Goal: Find contact information: Find contact information

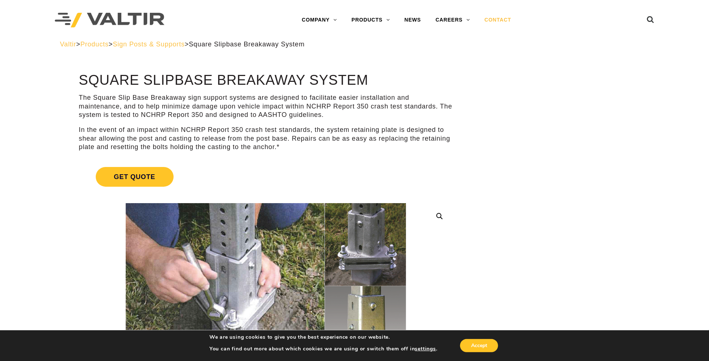
click at [497, 18] on link "CONTACT" at bounding box center [497, 20] width 41 height 15
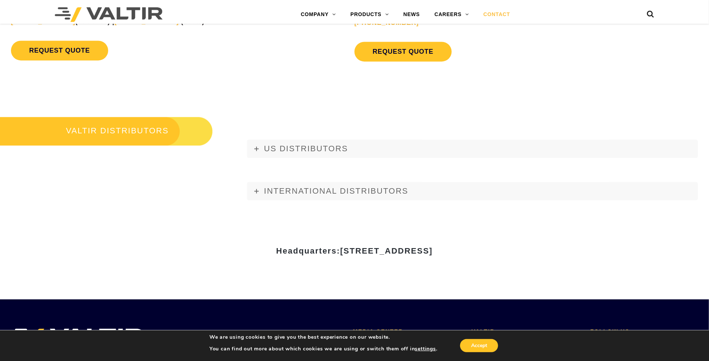
scroll to position [845, 0]
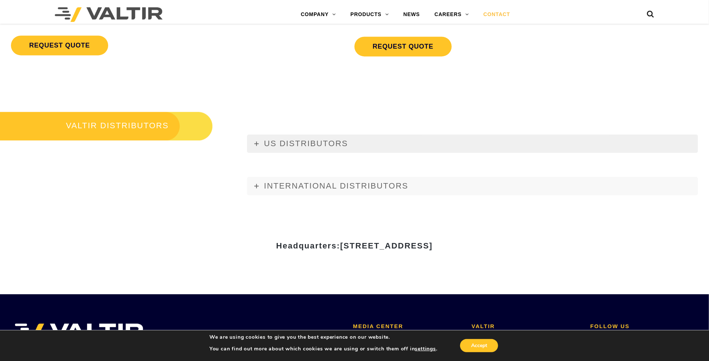
click at [255, 141] on icon at bounding box center [256, 143] width 4 height 4
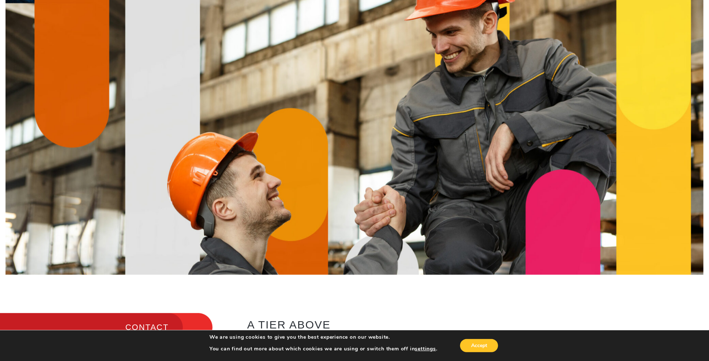
scroll to position [7, 0]
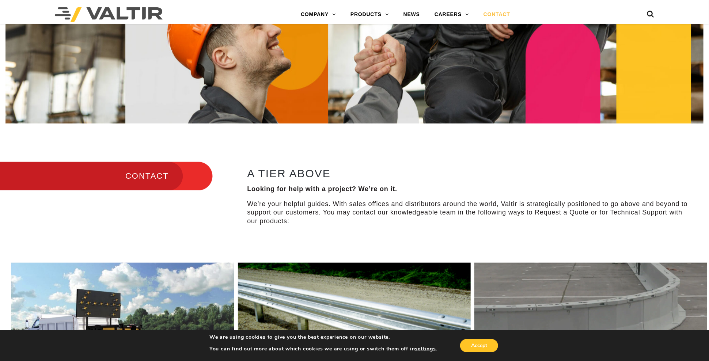
scroll to position [184, 0]
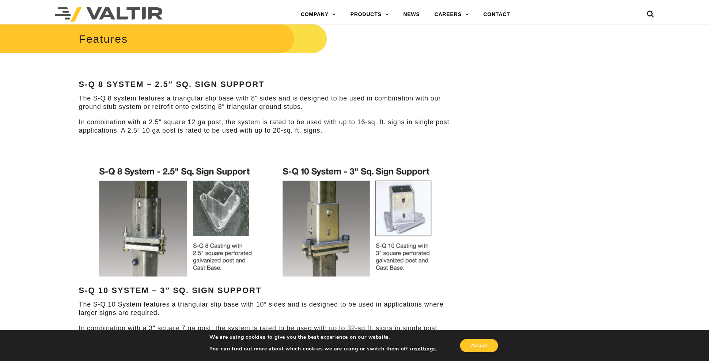
scroll to position [390, 0]
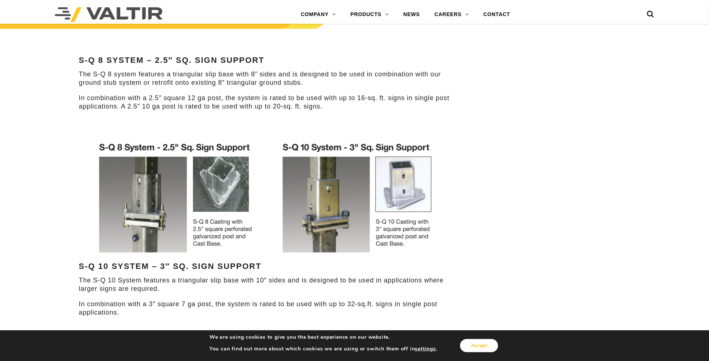
click at [484, 346] on button "Accept" at bounding box center [479, 345] width 38 height 13
